Goal: Find specific page/section: Find specific page/section

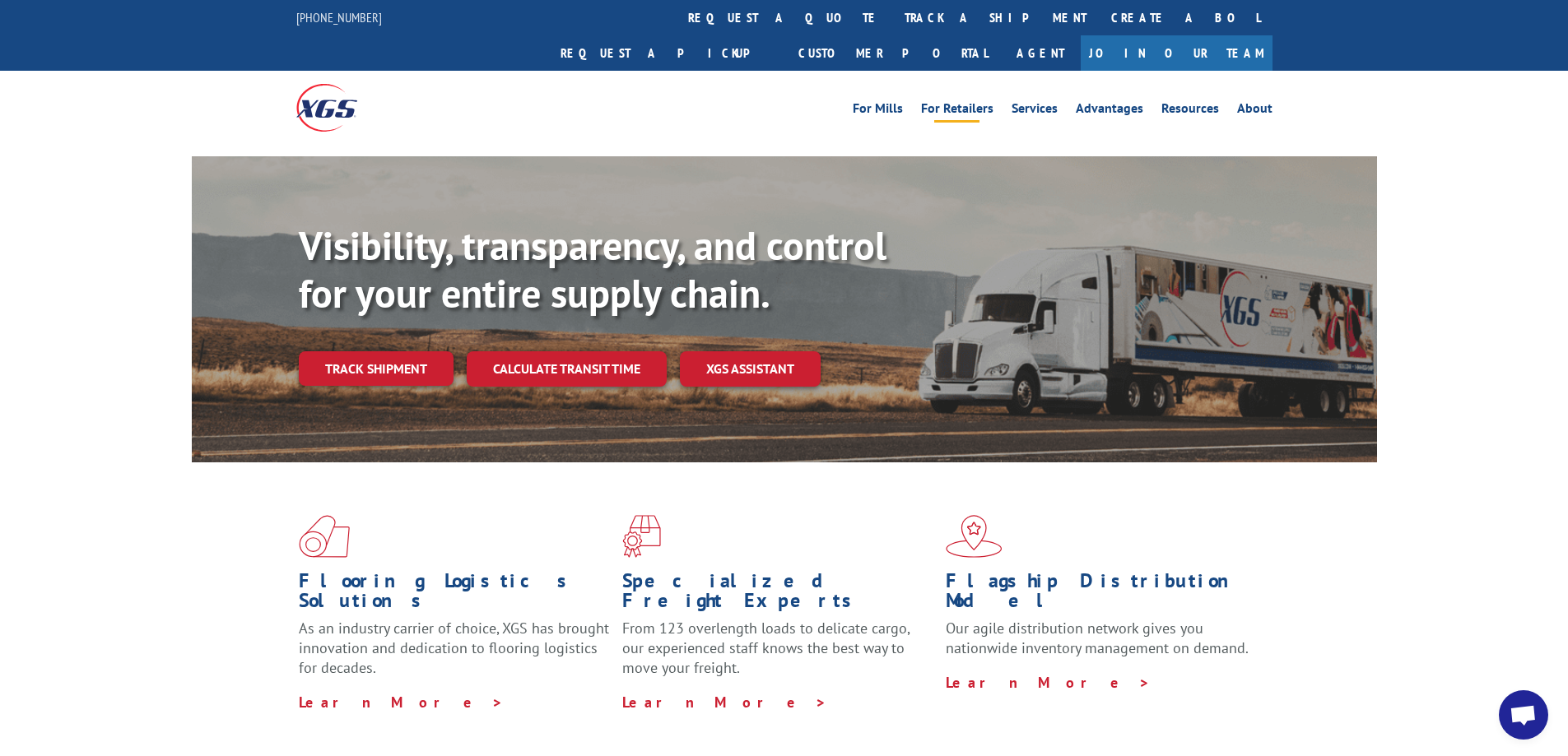
click at [967, 102] on link "For Retailers" at bounding box center [957, 111] width 73 height 18
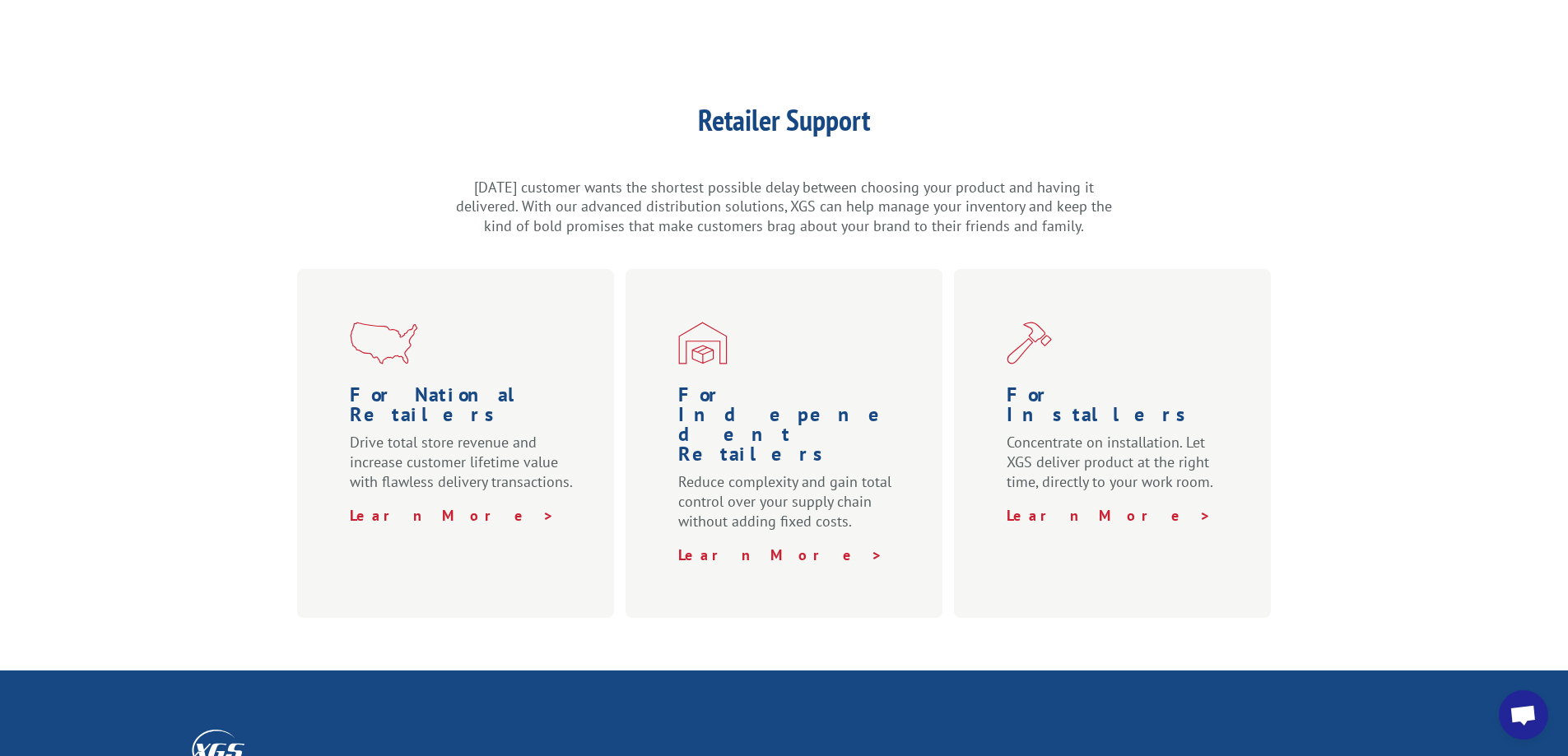
scroll to position [808, 0]
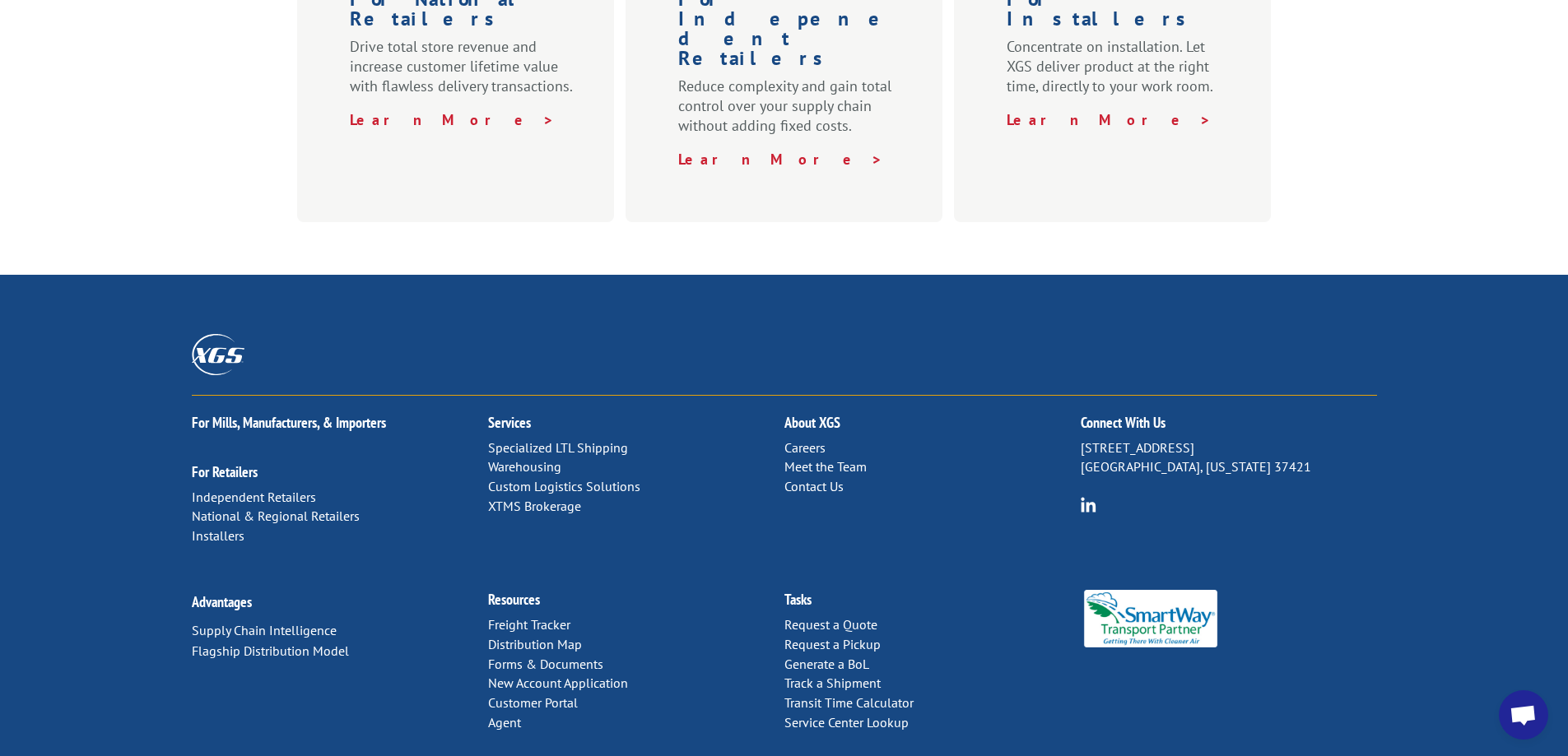
click at [559, 636] on link "Distribution Map" at bounding box center [535, 644] width 94 height 16
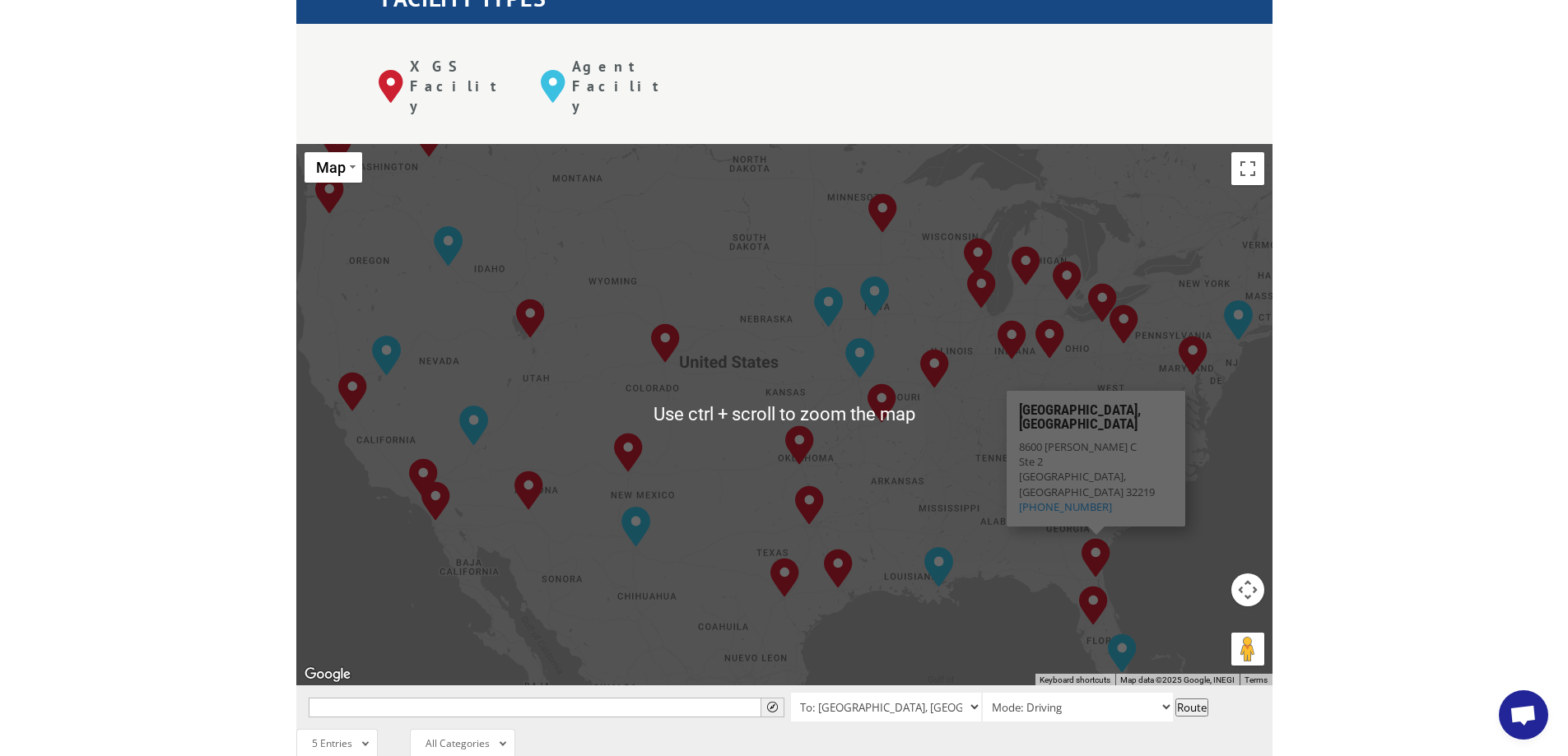
scroll to position [658, 0]
